Goal: Obtain resource: Obtain resource

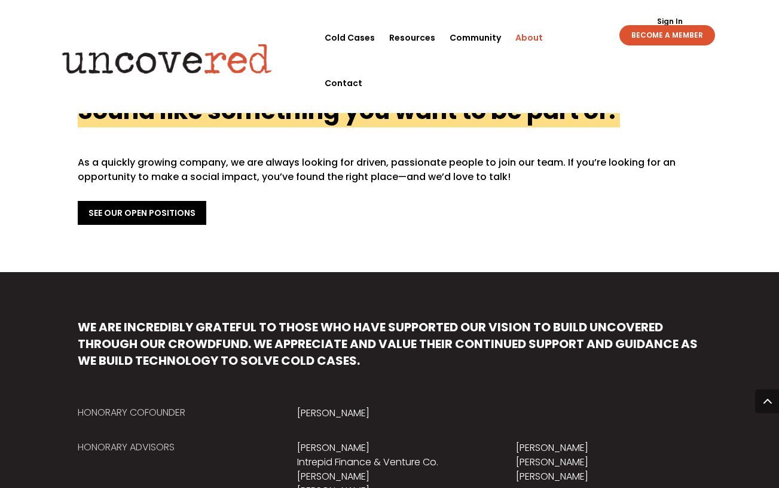
scroll to position [258, 0]
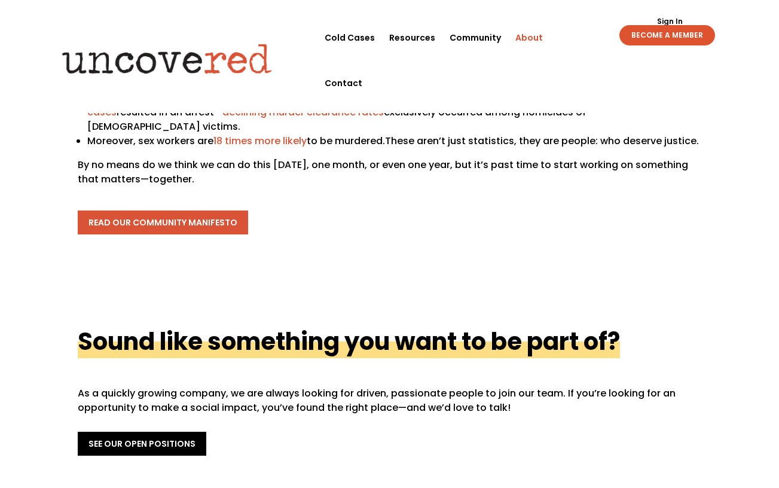
click at [214, 211] on link "read our community manifesto" at bounding box center [163, 223] width 170 height 24
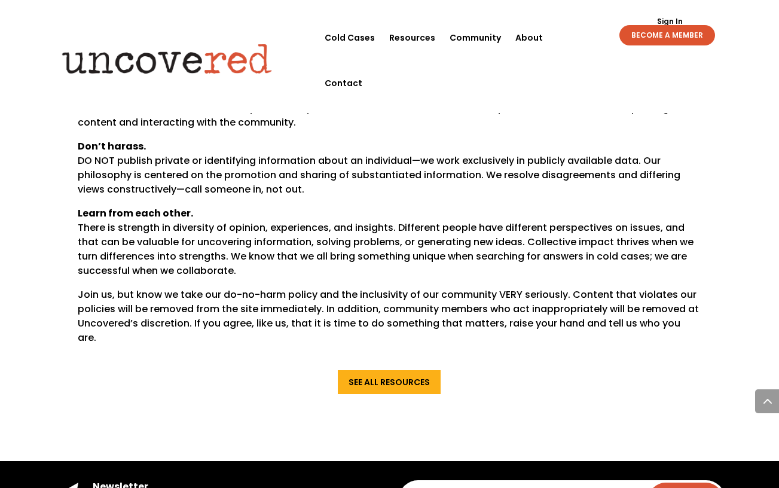
scroll to position [934, 0]
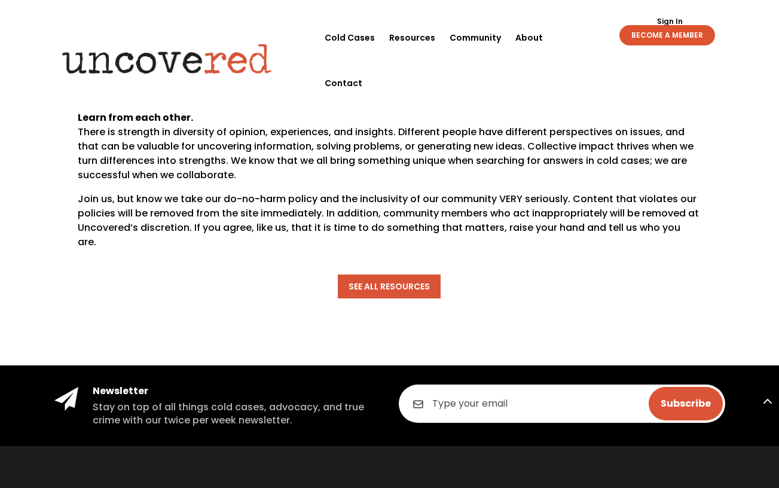
click at [390, 275] on link "See All Resources" at bounding box center [389, 287] width 103 height 24
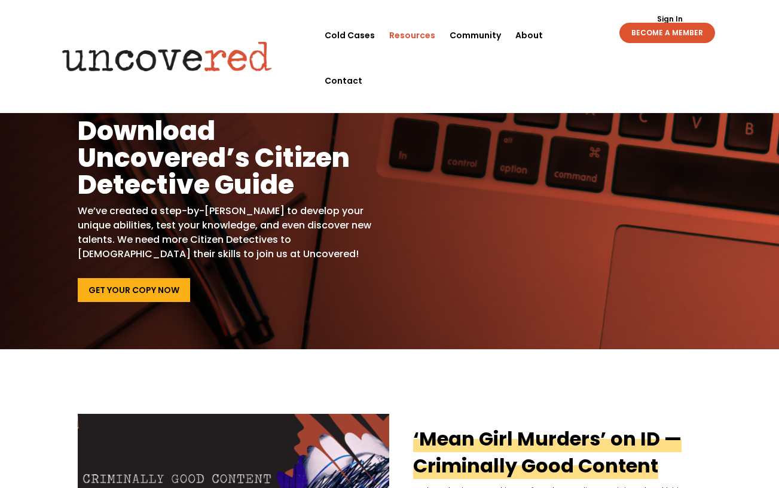
scroll to position [93, 0]
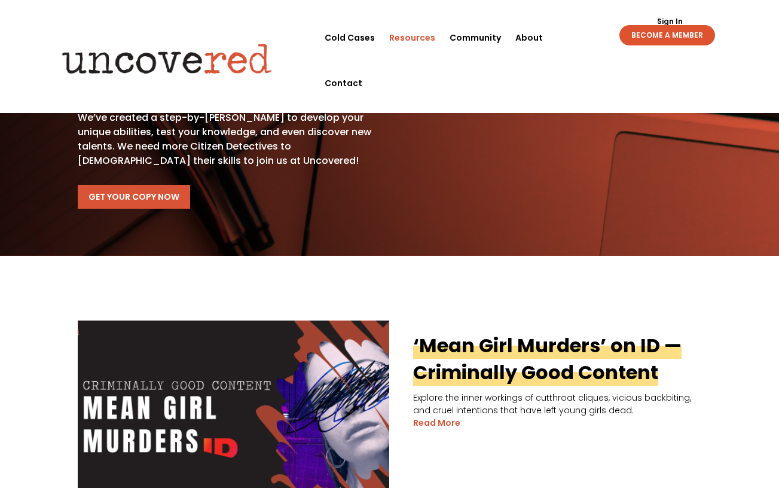
click at [156, 196] on link "Get Your Copy Now" at bounding box center [134, 197] width 112 height 24
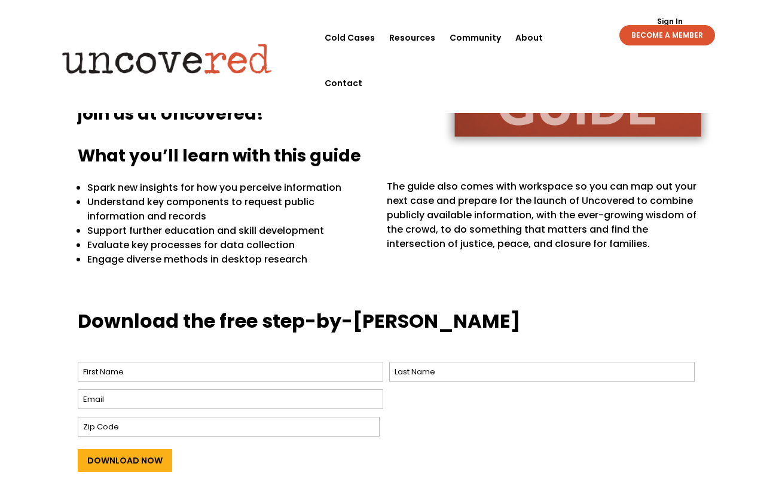
scroll to position [330, 0]
